Goal: Navigation & Orientation: Find specific page/section

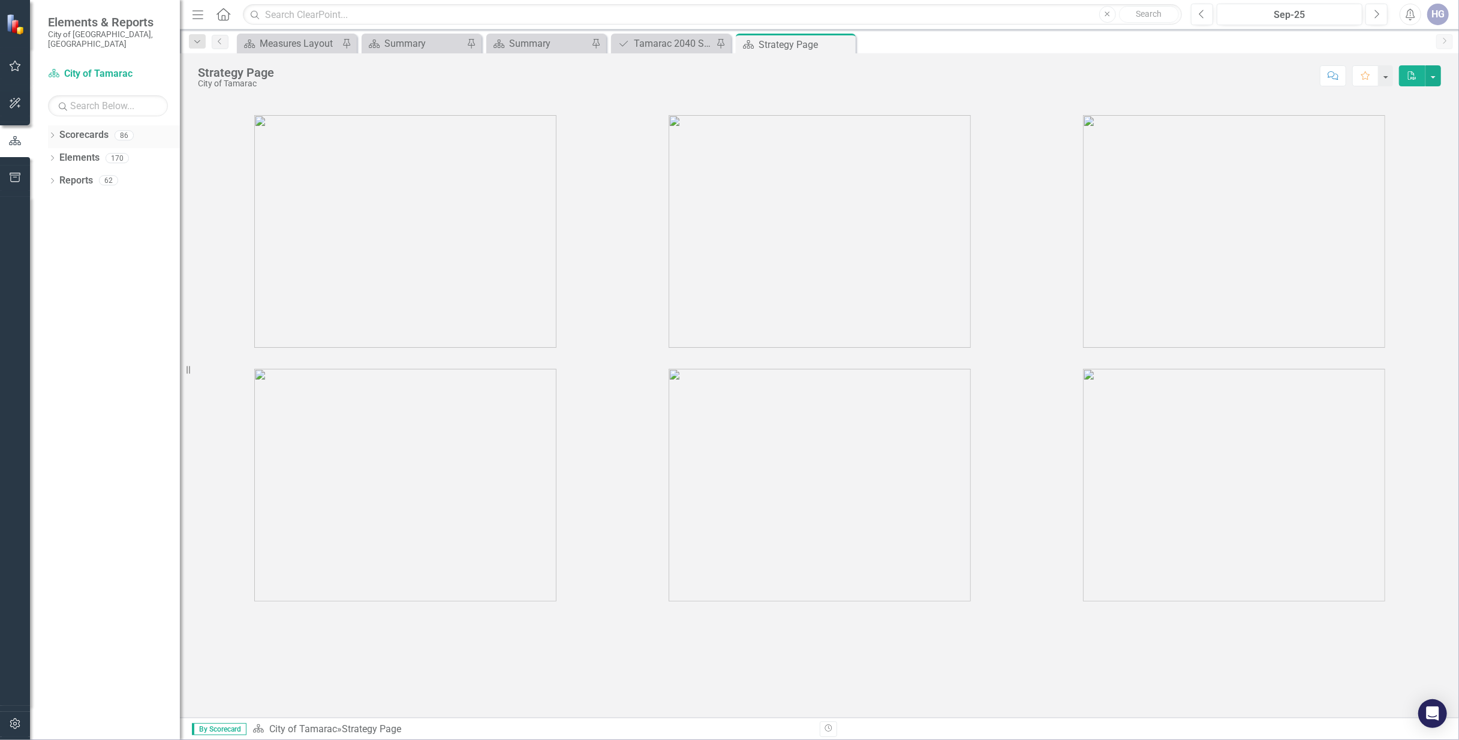
click at [54, 133] on icon "Dropdown" at bounding box center [52, 136] width 8 height 7
click at [62, 154] on icon "Dropdown" at bounding box center [58, 157] width 9 height 7
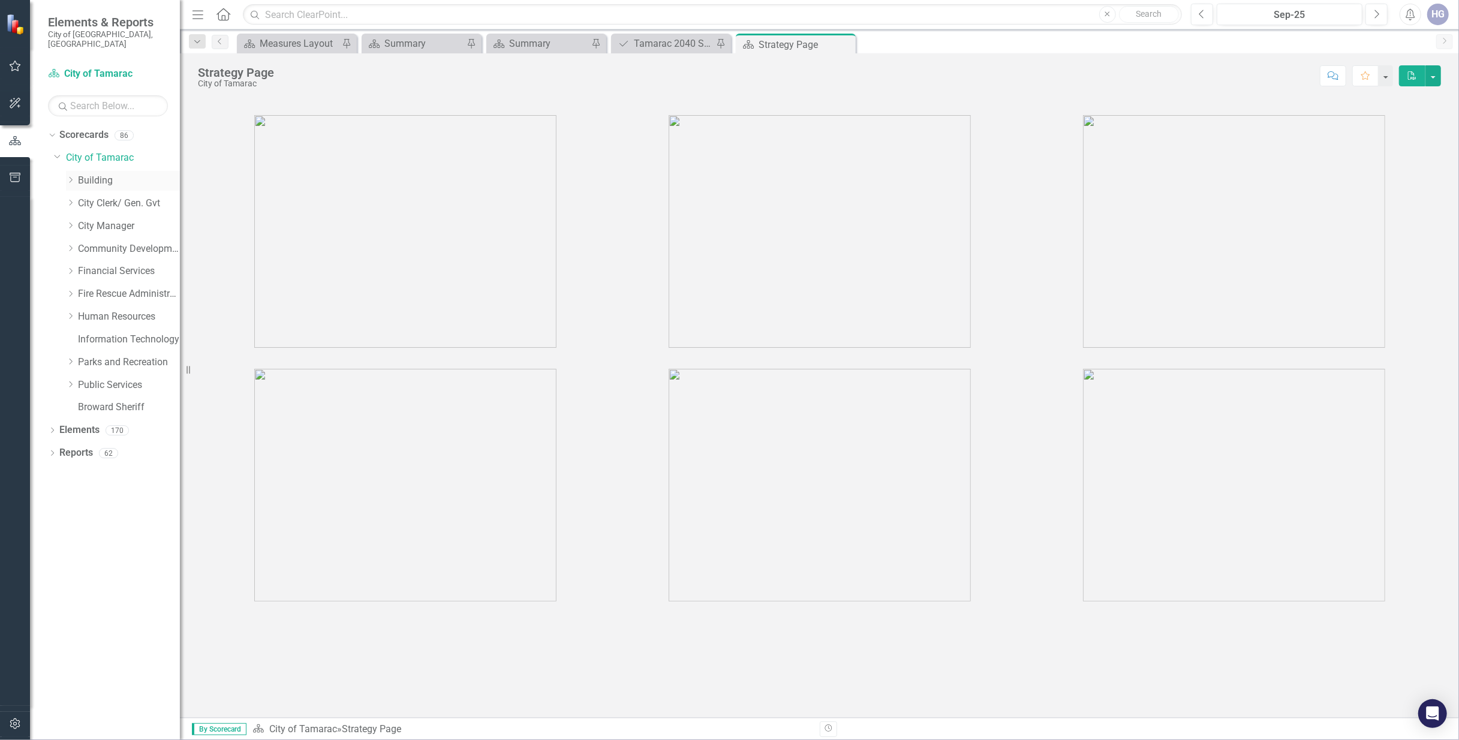
click at [97, 174] on link "Building" at bounding box center [129, 181] width 102 height 14
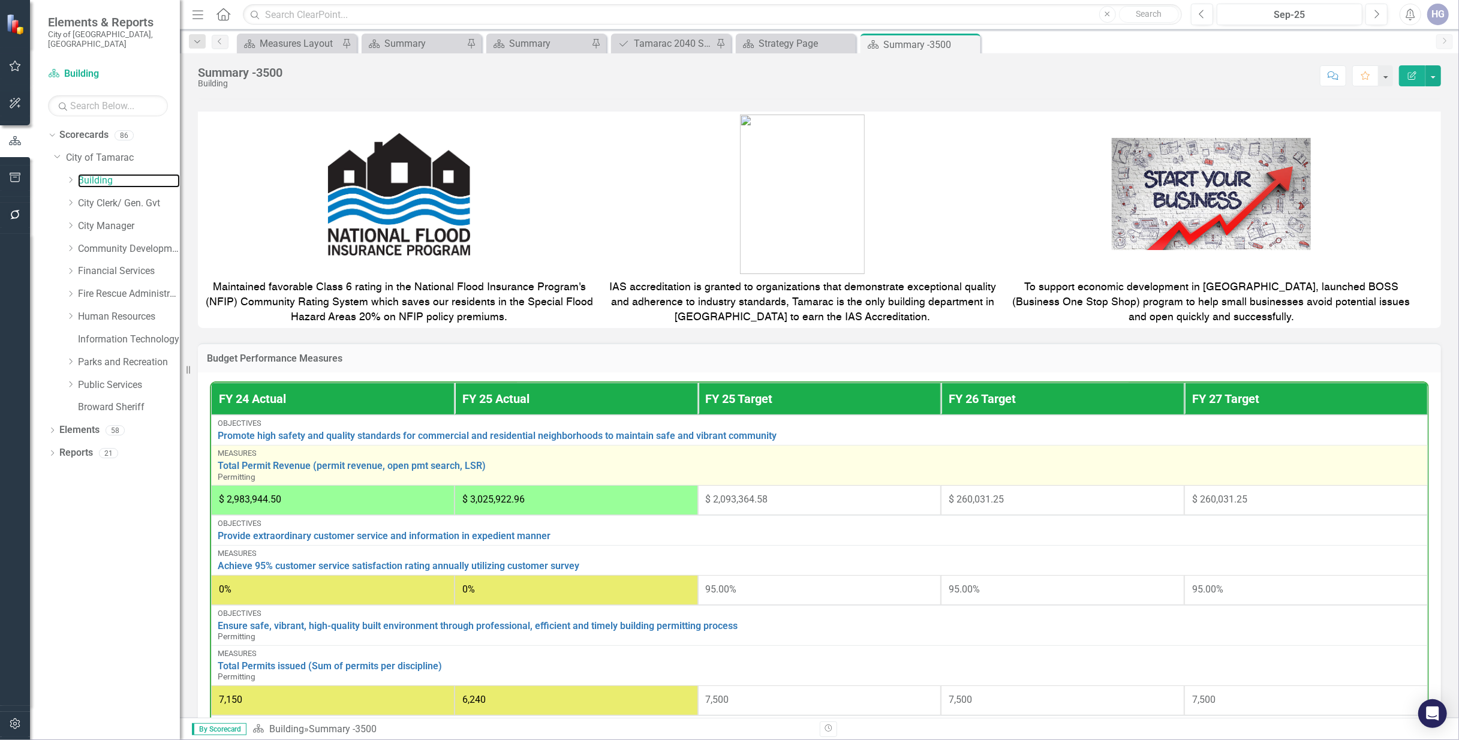
scroll to position [320, 0]
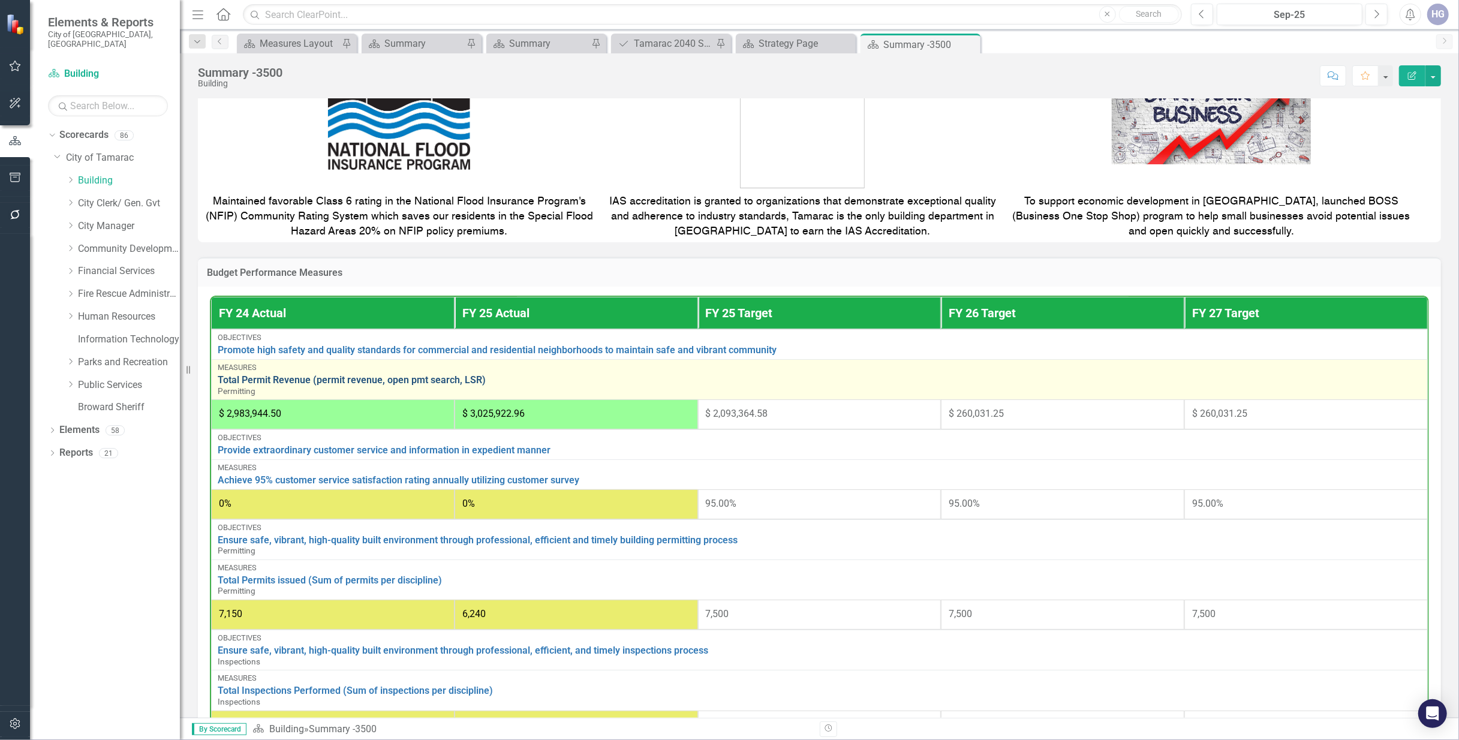
click at [438, 379] on link "Total Permit Revenue (permit revenue, open pmt search, LSR)" at bounding box center [819, 380] width 1203 height 11
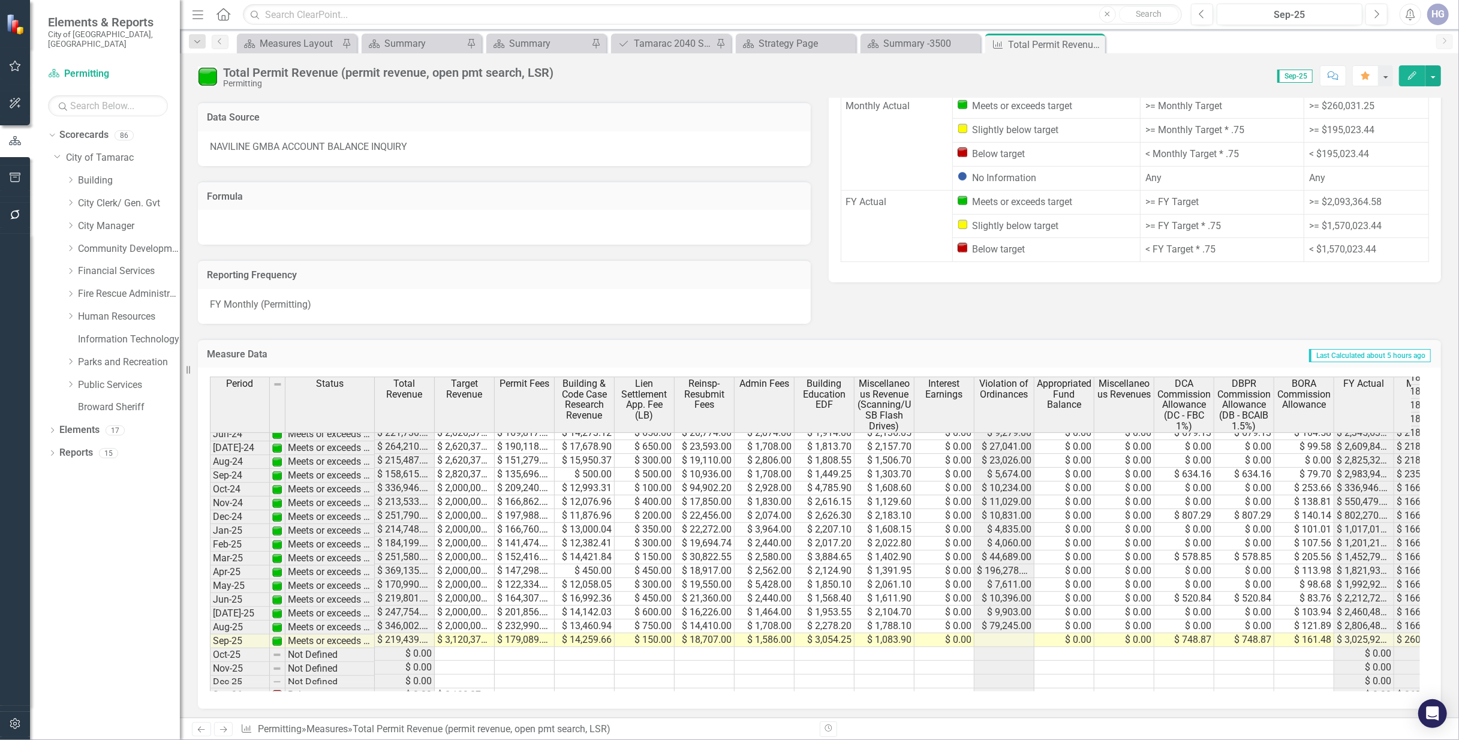
scroll to position [513, 0]
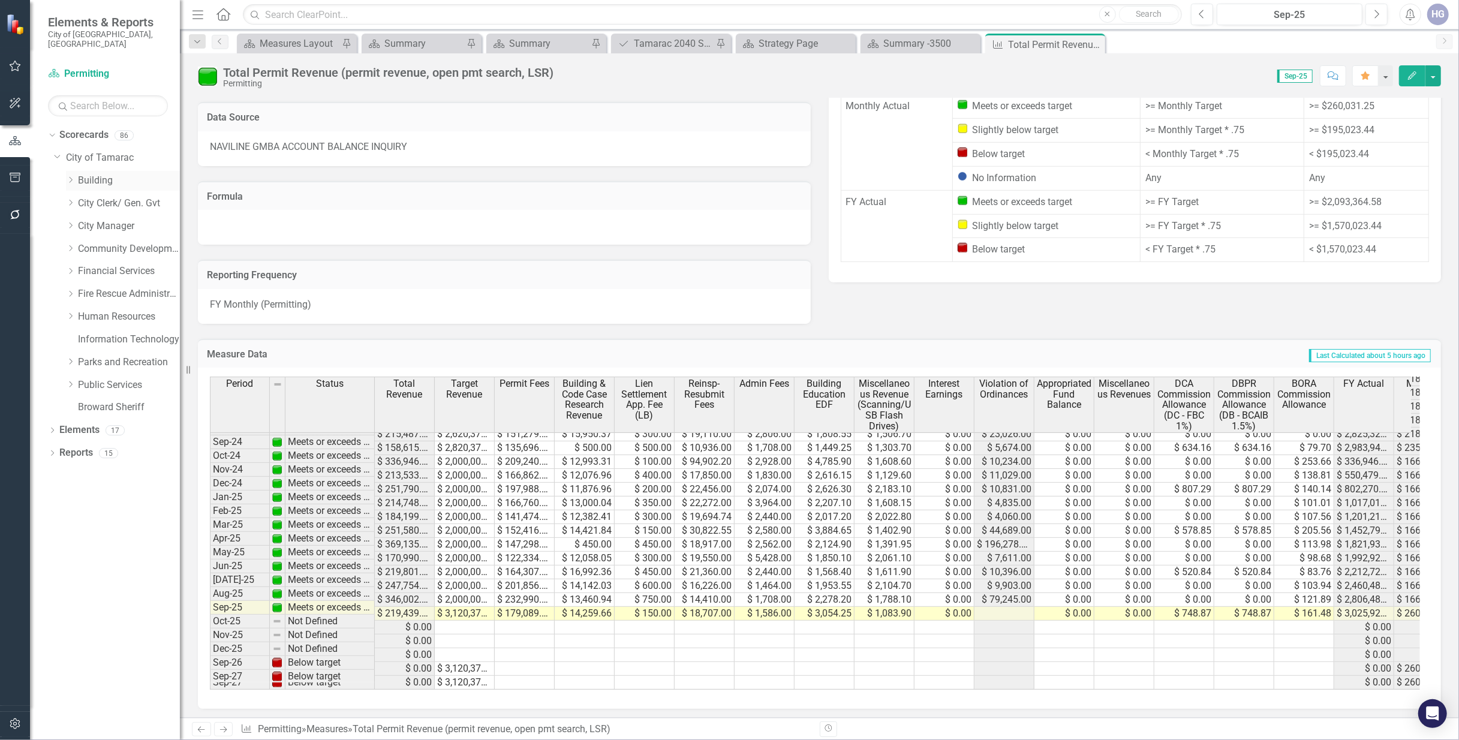
click at [88, 174] on link "Building" at bounding box center [129, 181] width 102 height 14
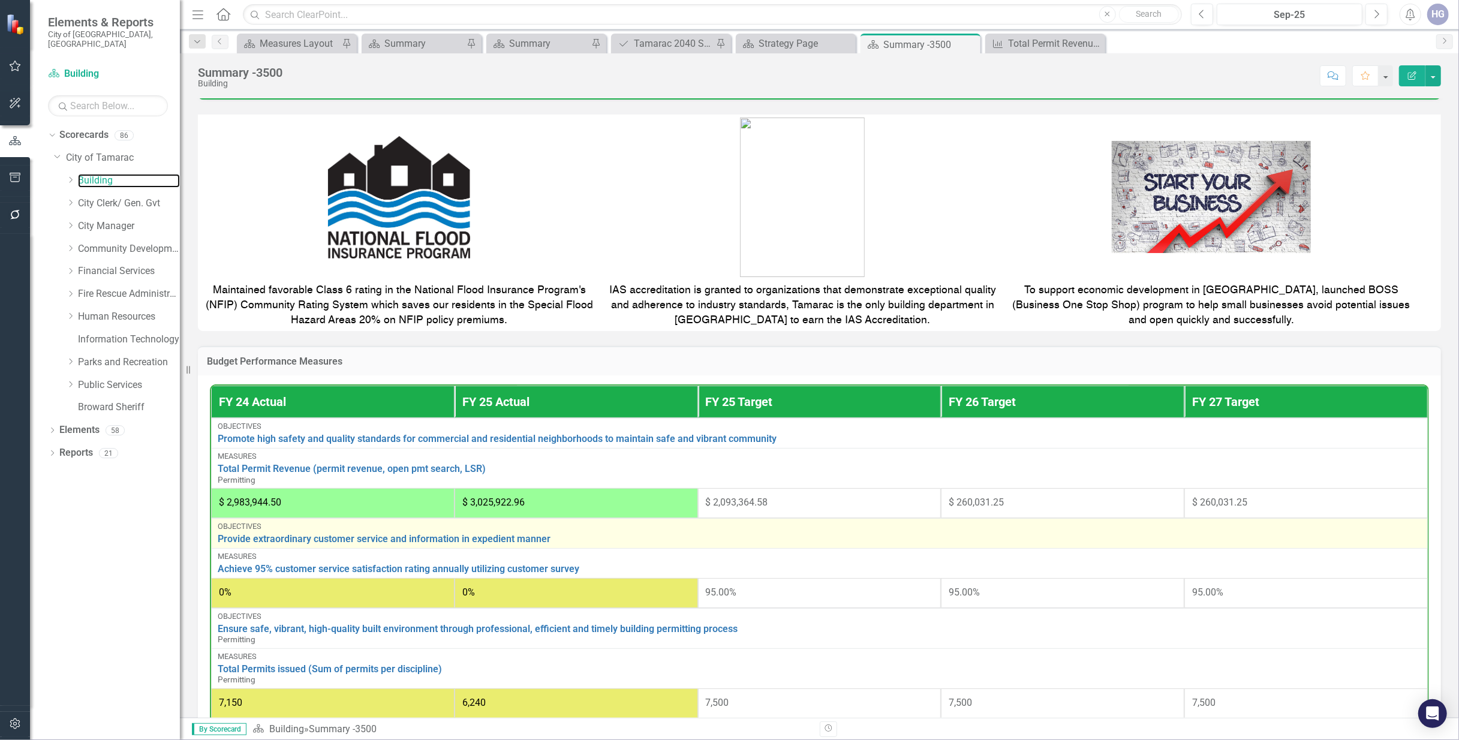
scroll to position [240, 0]
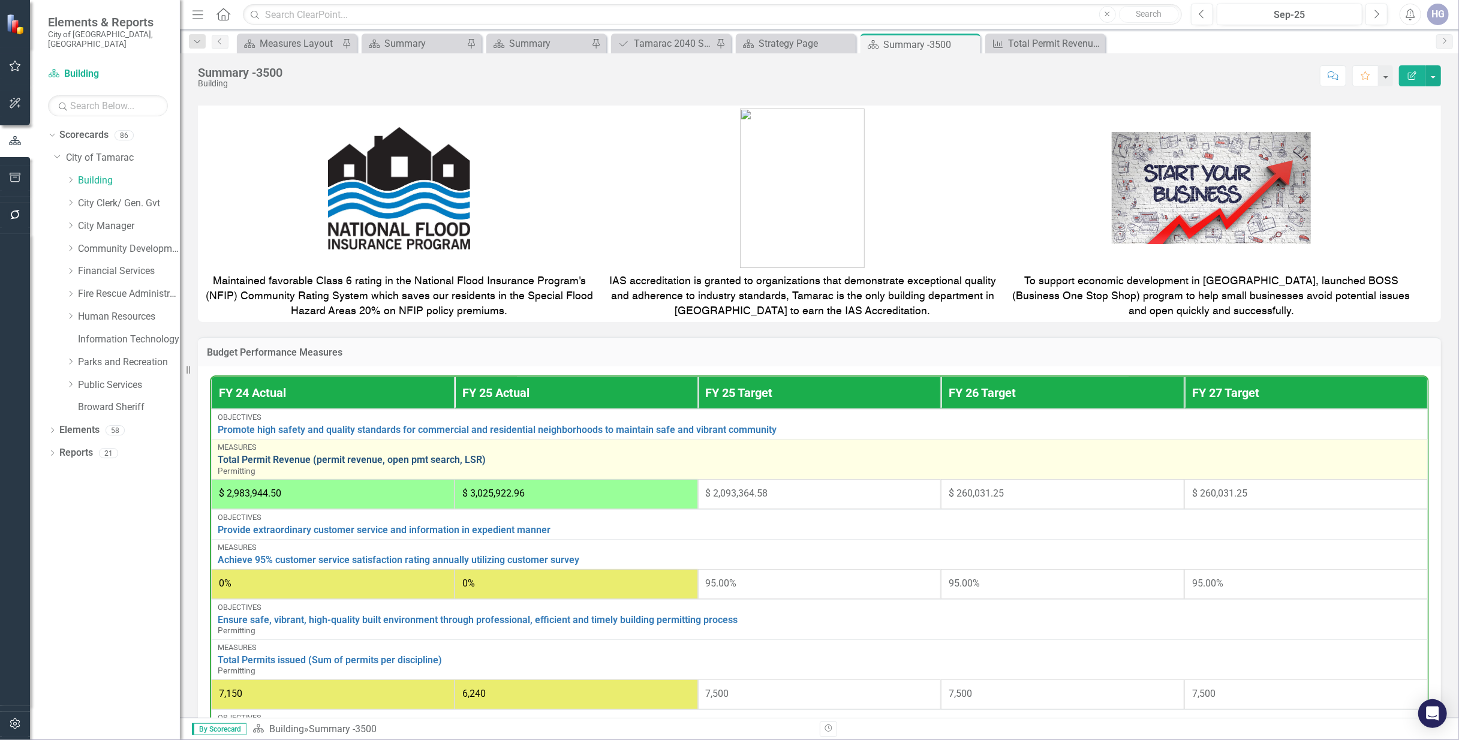
click at [327, 462] on link "Total Permit Revenue (permit revenue, open pmt search, LSR)" at bounding box center [819, 460] width 1203 height 11
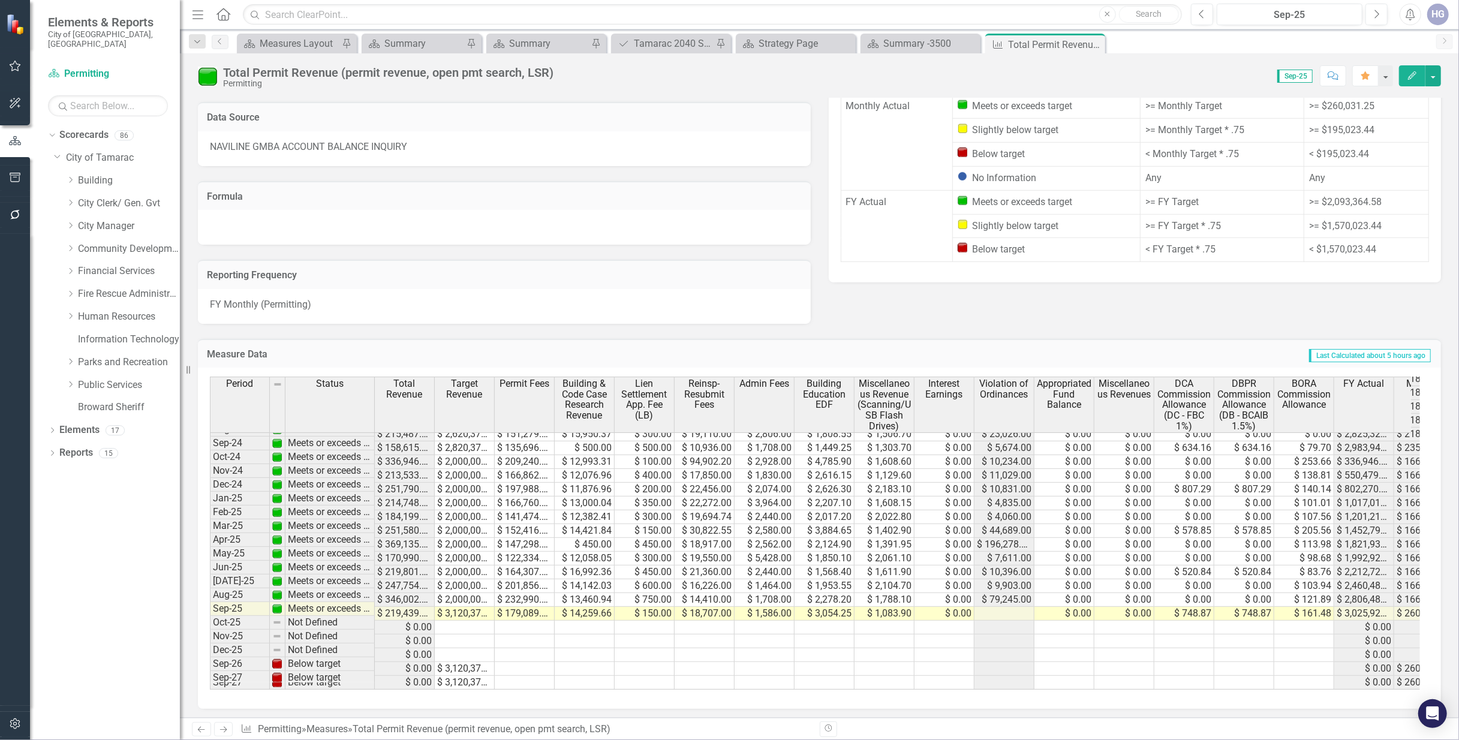
scroll to position [665, 0]
click at [70, 176] on icon "Dropdown" at bounding box center [70, 179] width 9 height 7
click at [122, 248] on link "Inspections" at bounding box center [123, 241] width 114 height 14
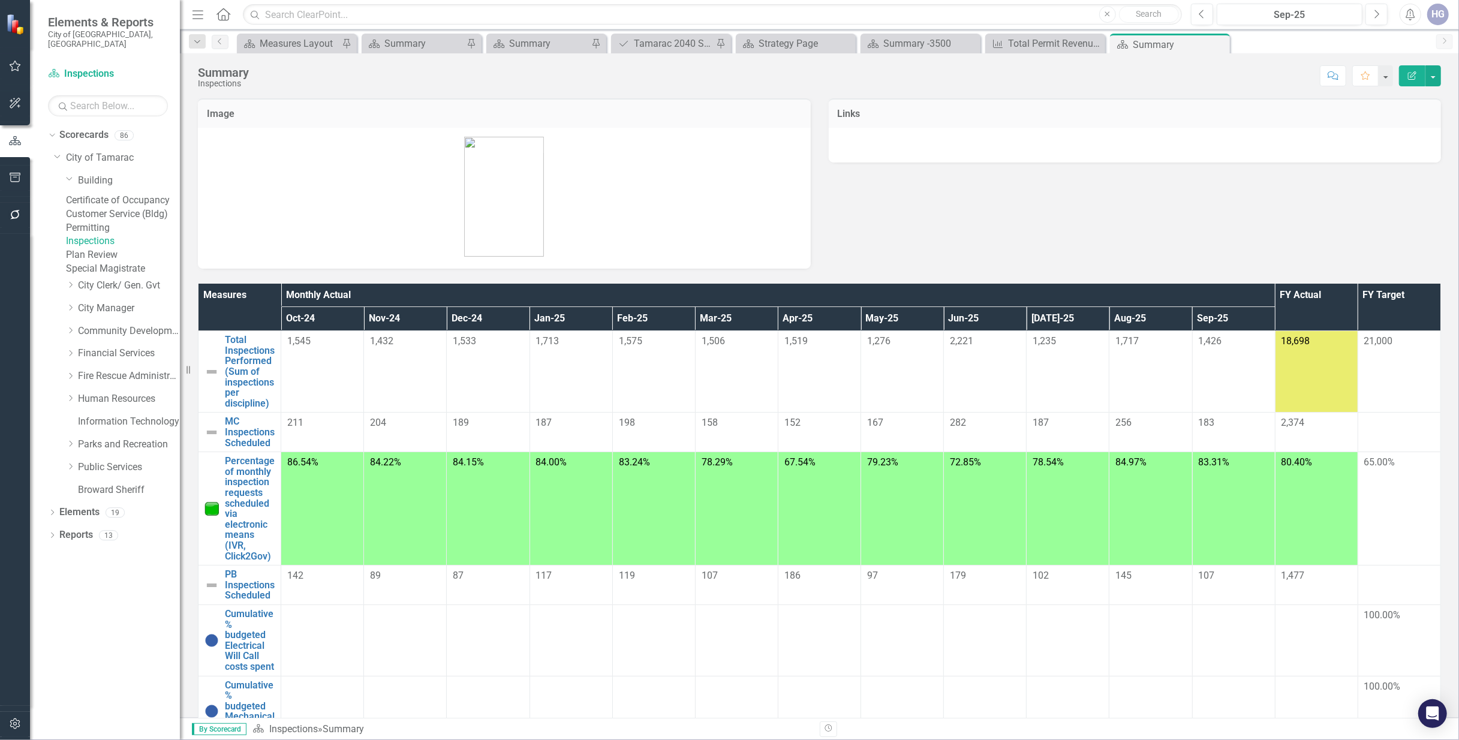
click at [118, 262] on link "Plan Review" at bounding box center [123, 255] width 114 height 14
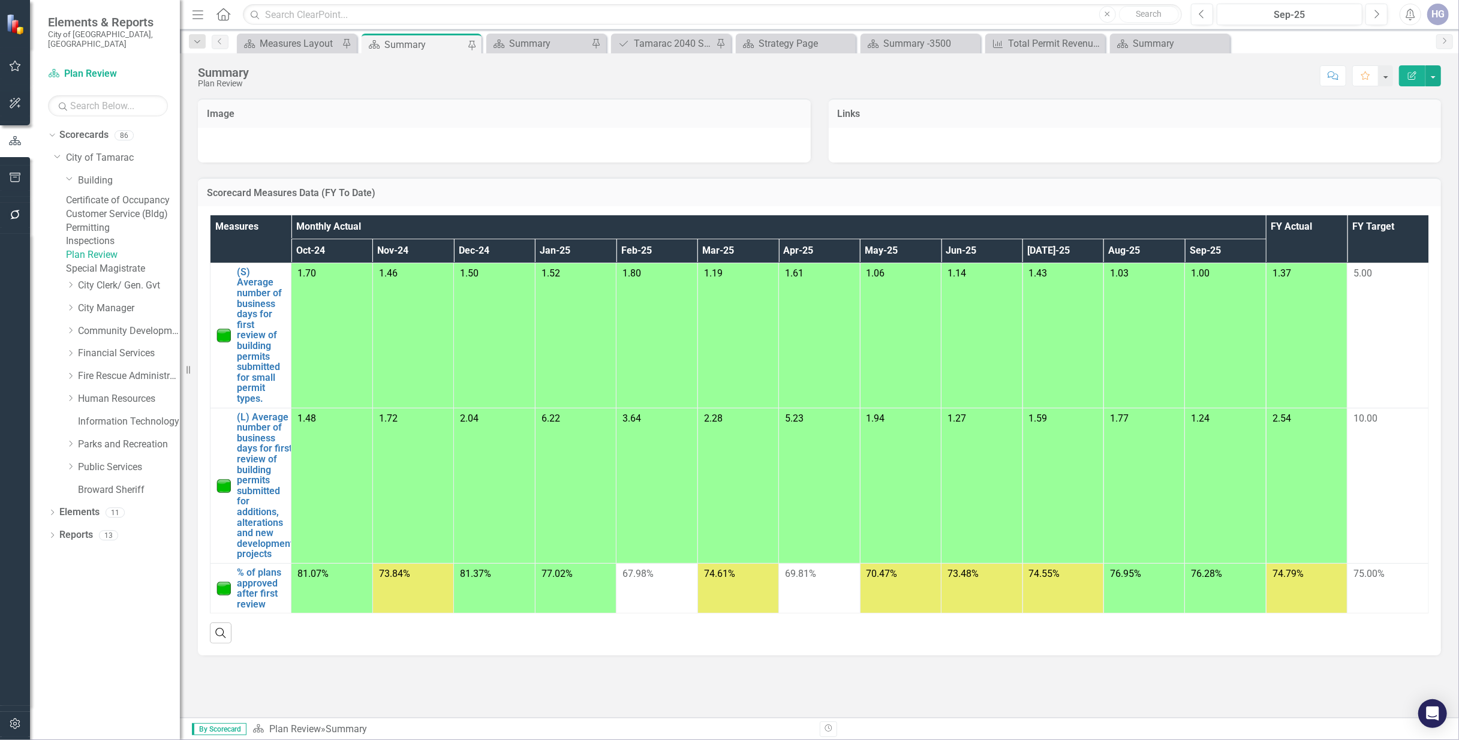
click at [147, 214] on link "Customer Service (Bldg)" at bounding box center [123, 214] width 114 height 14
